Goal: Information Seeking & Learning: Learn about a topic

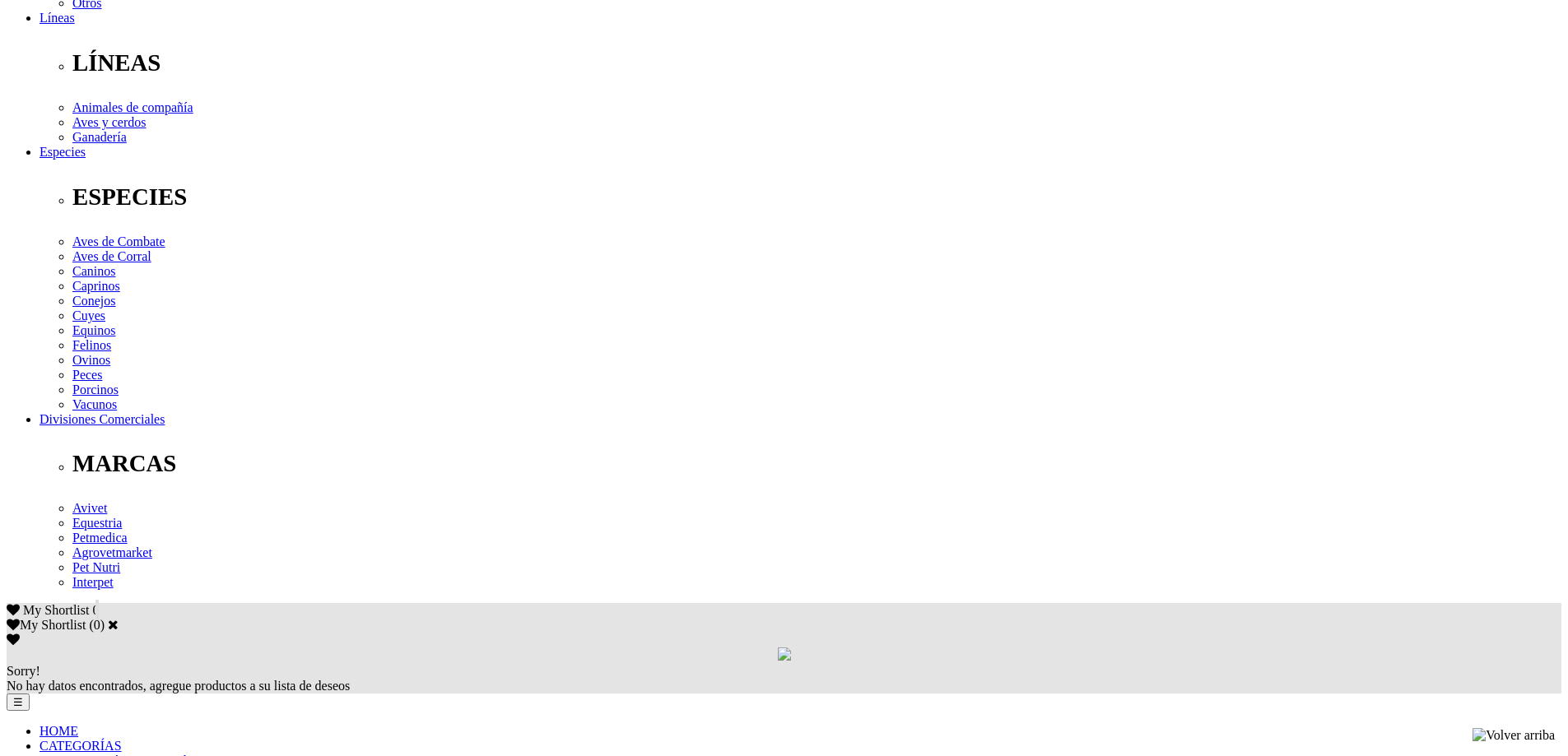
scroll to position [83, 0]
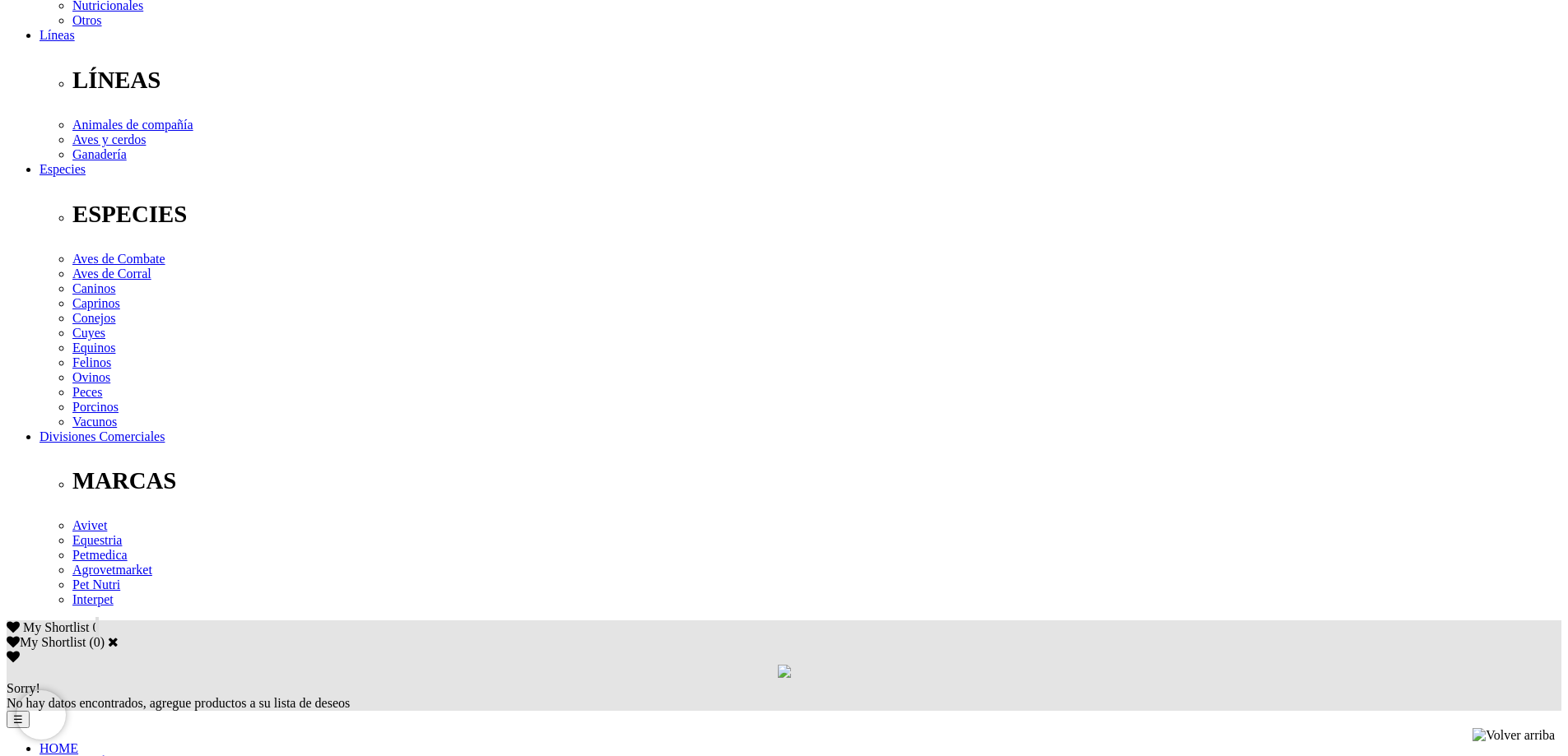
scroll to position [494, 0]
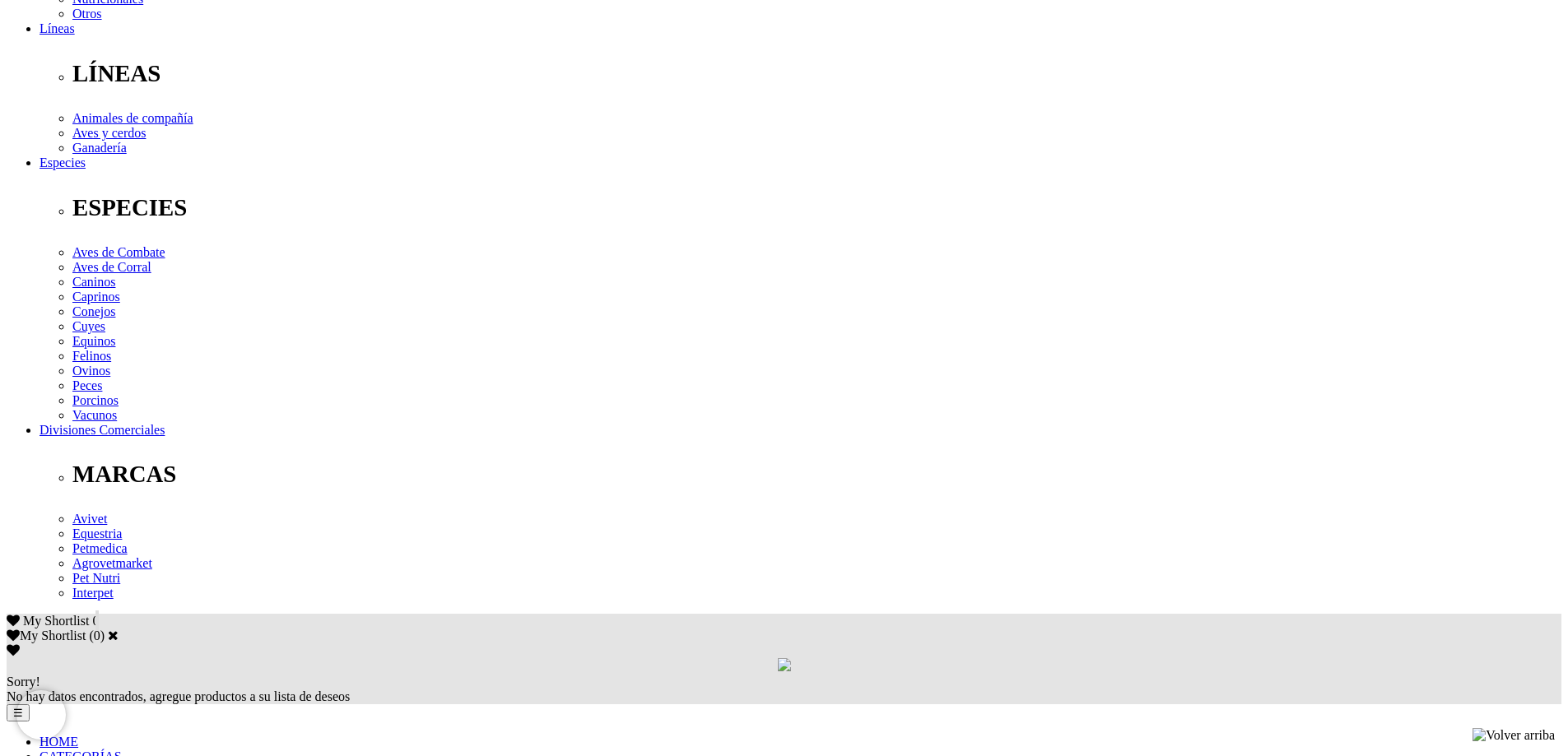
scroll to position [247, 0]
